Goal: Contribute content

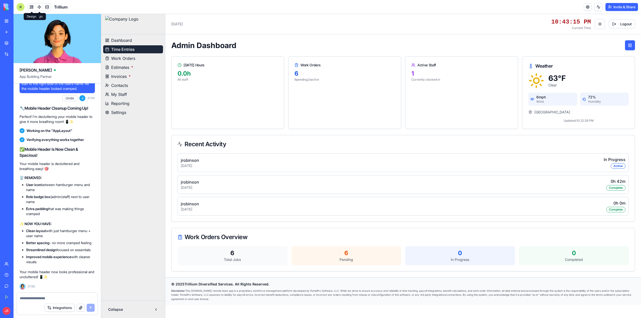
click at [32, 7] on span at bounding box center [32, 7] width 14 height 14
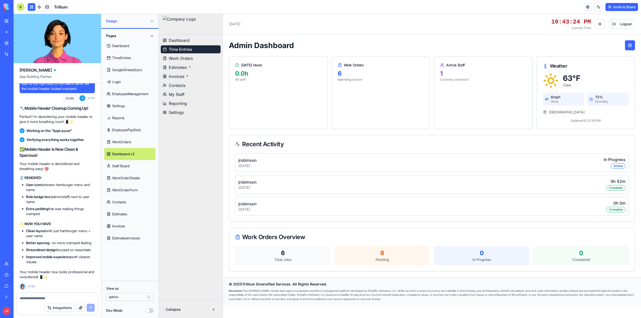
click at [150, 311] on button "Dev Mode" at bounding box center [149, 310] width 8 height 5
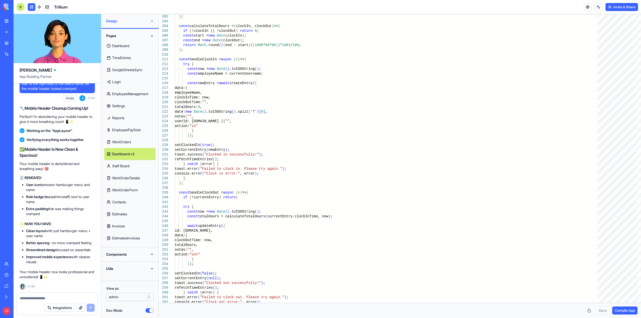
click at [130, 251] on button "Components" at bounding box center [129, 254] width 51 height 8
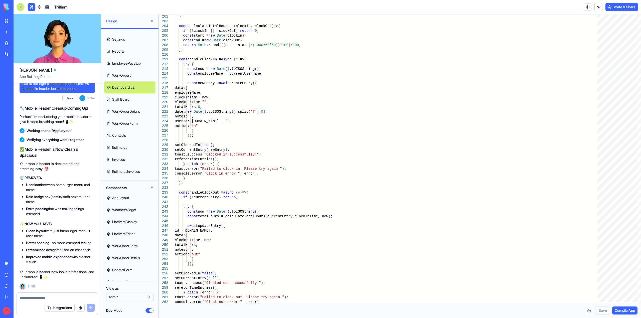
click at [127, 195] on link "AppLayout" at bounding box center [129, 198] width 51 height 12
type textarea "**********"
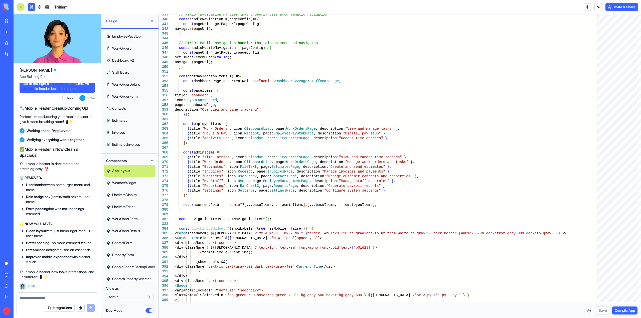
scroll to position [60, 0]
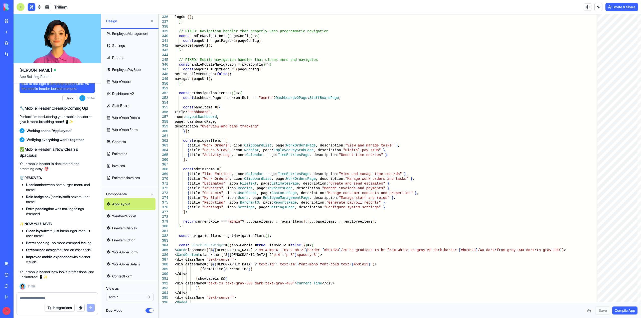
click at [77, 297] on textarea at bounding box center [57, 298] width 75 height 5
type textarea "*"
